Goal: Information Seeking & Learning: Find contact information

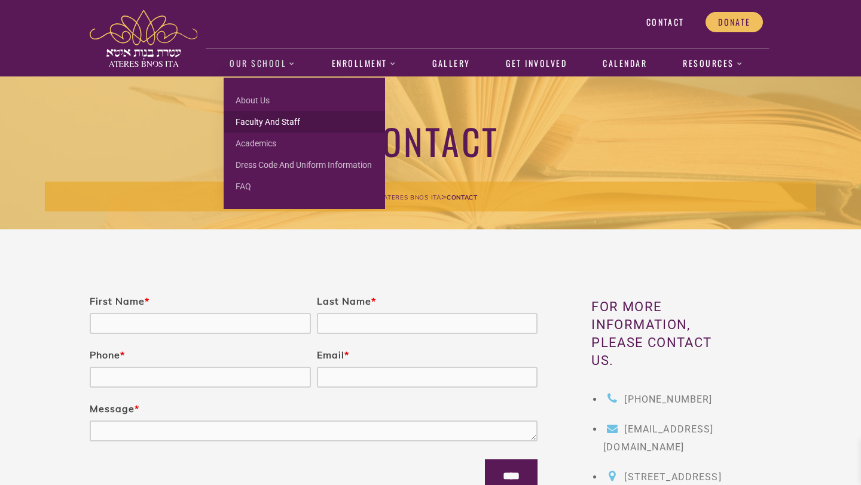
click at [270, 117] on link "Faculty and Staff" at bounding box center [304, 122] width 161 height 22
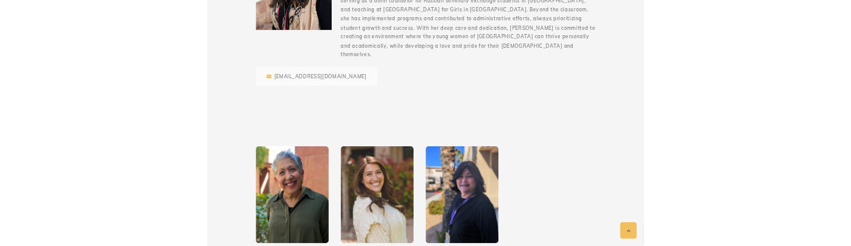
scroll to position [1013, 0]
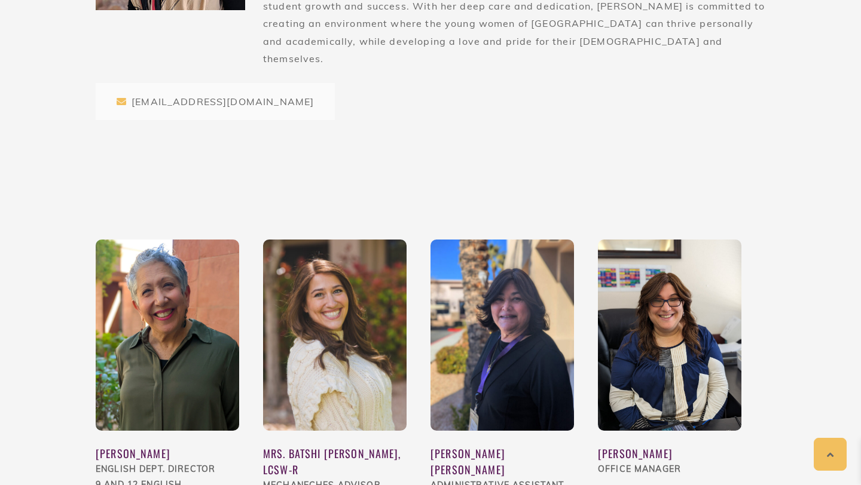
click at [598, 462] on div "Office Manager" at bounding box center [669, 470] width 143 height 16
drag, startPoint x: 132, startPoint y: 67, endPoint x: 255, endPoint y: 71, distance: 122.6
click at [255, 83] on div "[EMAIL_ADDRESS][DOMAIN_NAME]" at bounding box center [215, 101] width 239 height 37
copy div "[EMAIL_ADDRESS][DOMAIN_NAME]"
